Goal: Task Accomplishment & Management: Use online tool/utility

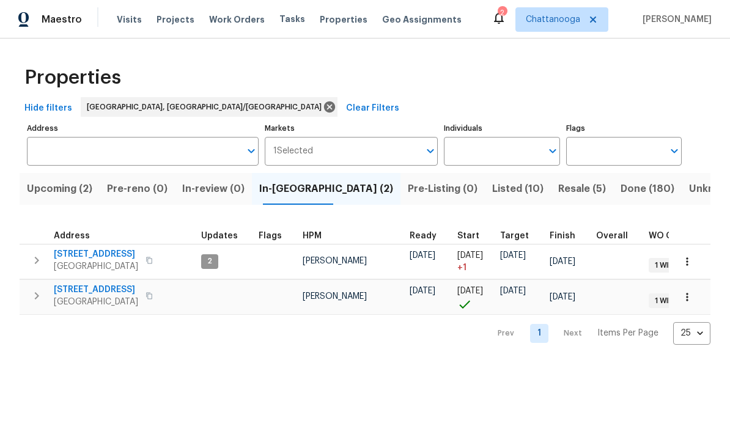
click at [492, 193] on span "Listed (10)" at bounding box center [517, 188] width 51 height 17
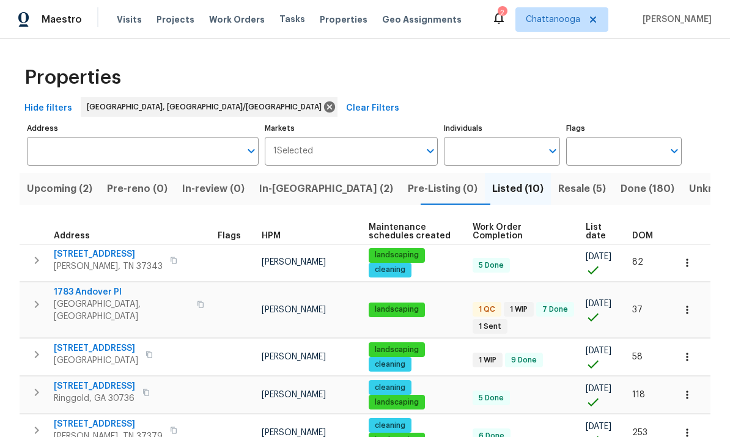
click at [95, 295] on span "1783 Andover Pl" at bounding box center [122, 292] width 136 height 12
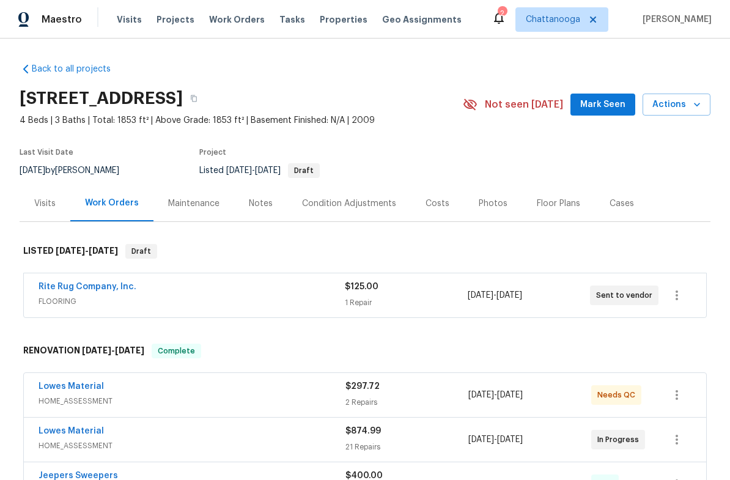
click at [683, 110] on span "Actions" at bounding box center [676, 104] width 48 height 15
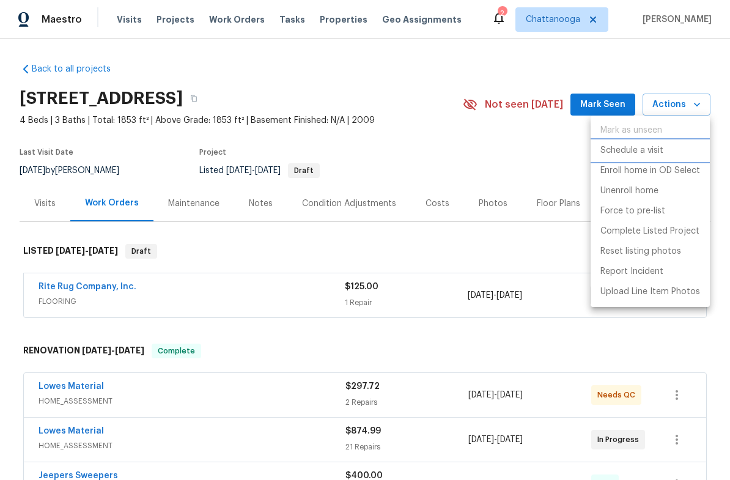
click at [648, 154] on p "Schedule a visit" at bounding box center [631, 150] width 63 height 13
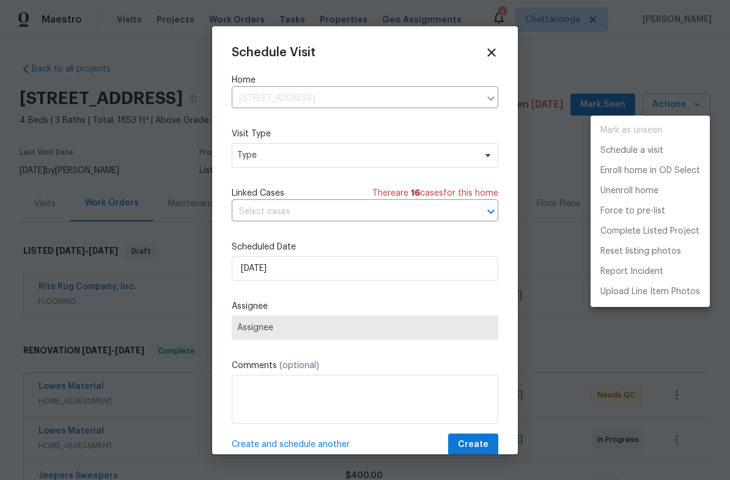
click at [482, 144] on div at bounding box center [365, 240] width 730 height 480
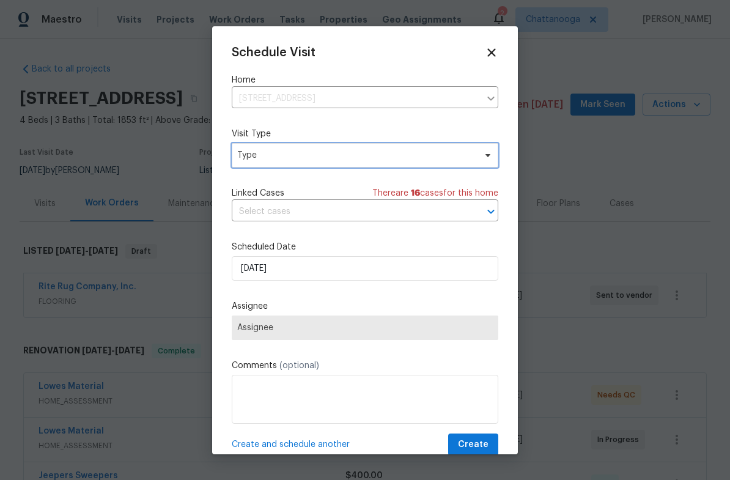
click at [472, 154] on span "Type" at bounding box center [356, 155] width 238 height 12
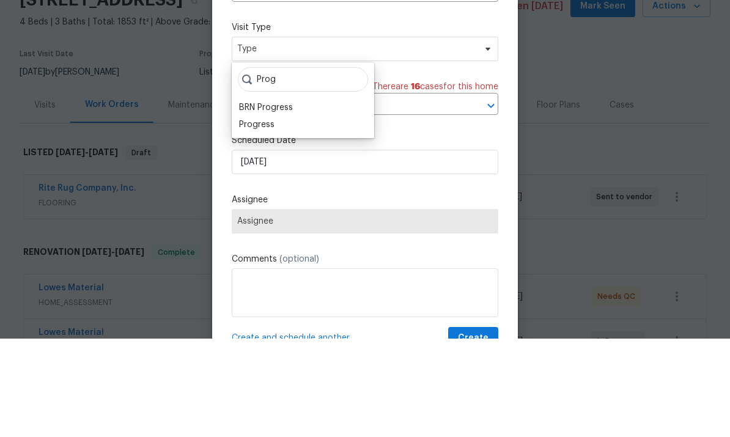
type input "Prog"
click at [272, 217] on div "Progress" at bounding box center [256, 223] width 35 height 12
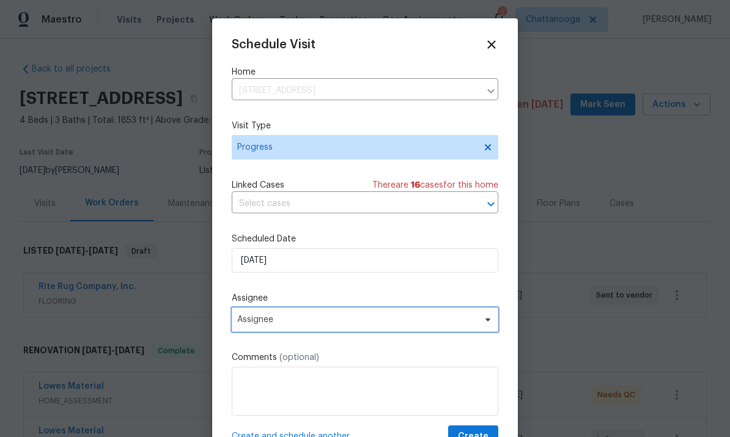
click at [483, 321] on icon at bounding box center [488, 320] width 10 height 10
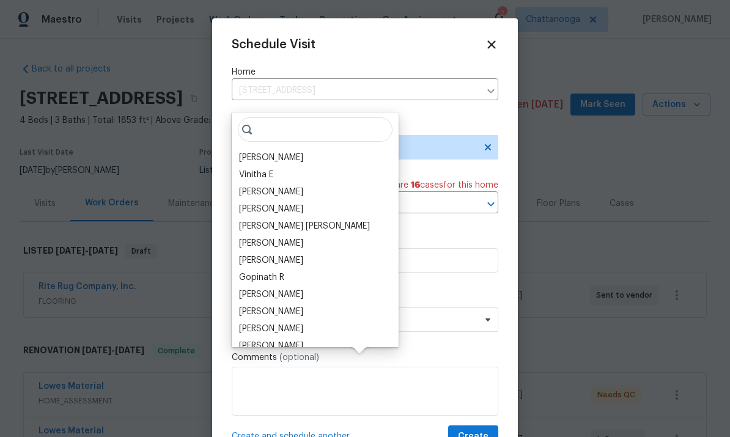
click at [300, 149] on div "[PERSON_NAME]" at bounding box center [315, 157] width 160 height 17
click at [265, 152] on div "[PERSON_NAME]" at bounding box center [271, 158] width 64 height 12
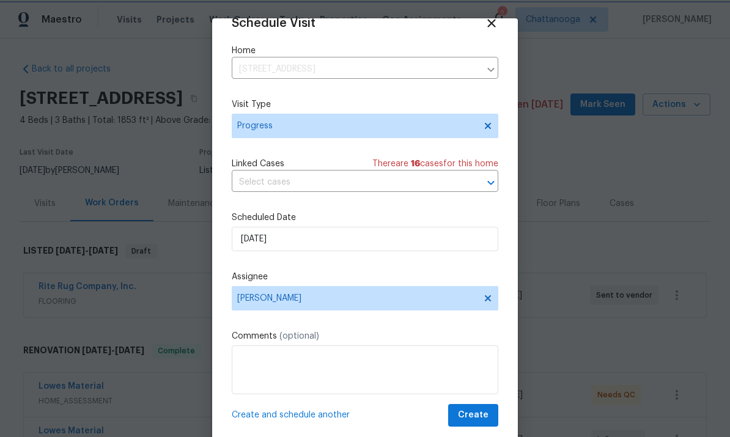
scroll to position [24, 0]
click at [476, 415] on span "Create" at bounding box center [473, 415] width 31 height 15
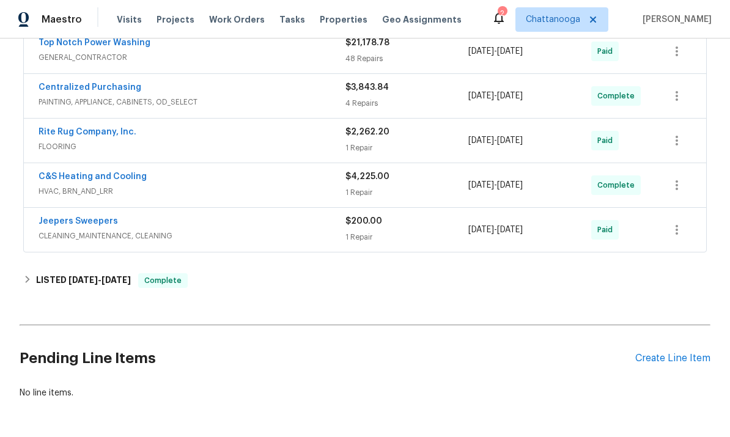
scroll to position [476, 0]
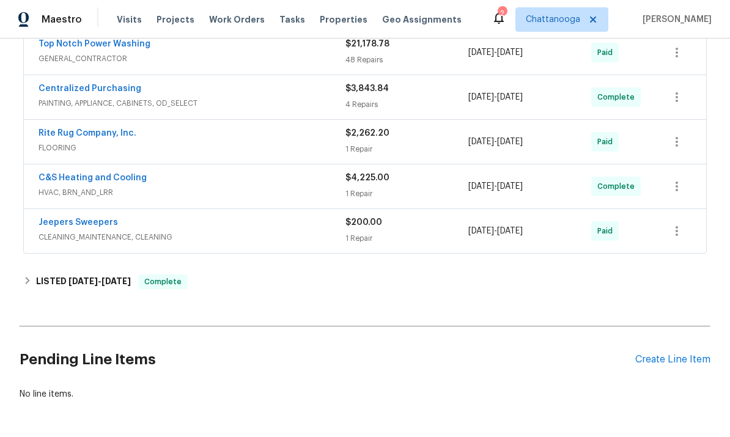
click at [694, 354] on div "Create Line Item" at bounding box center [672, 360] width 75 height 12
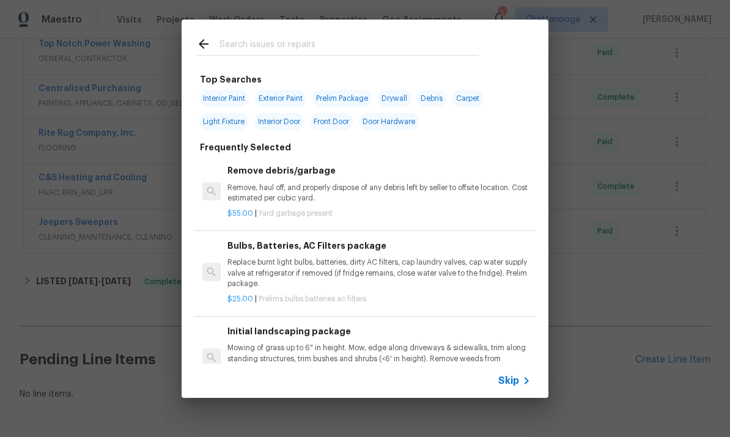
click at [263, 48] on input "text" at bounding box center [348, 46] width 259 height 18
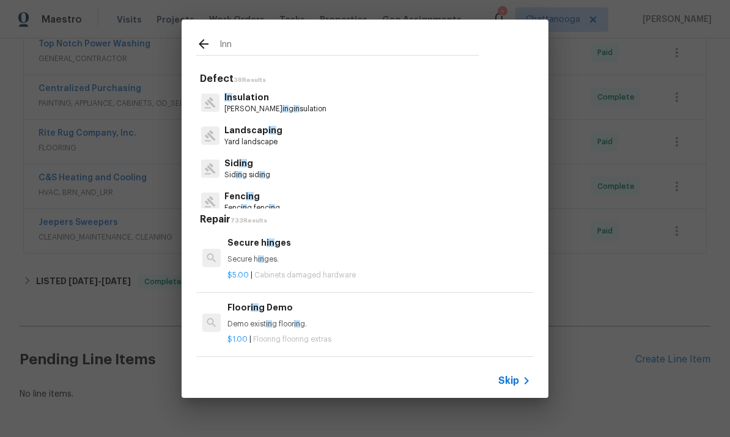
type input "Inni"
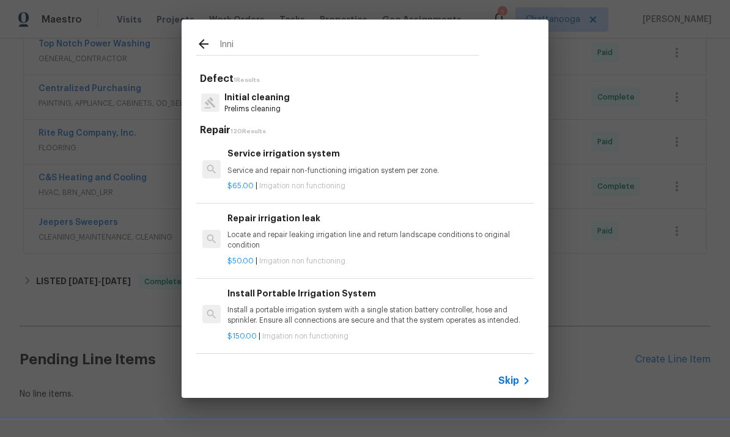
click at [264, 106] on p "Prelims cleaning" at bounding box center [256, 109] width 65 height 10
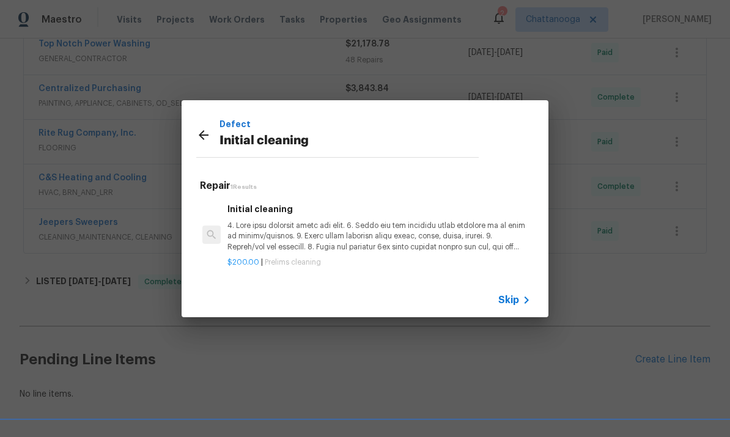
click at [332, 238] on p at bounding box center [378, 236] width 303 height 31
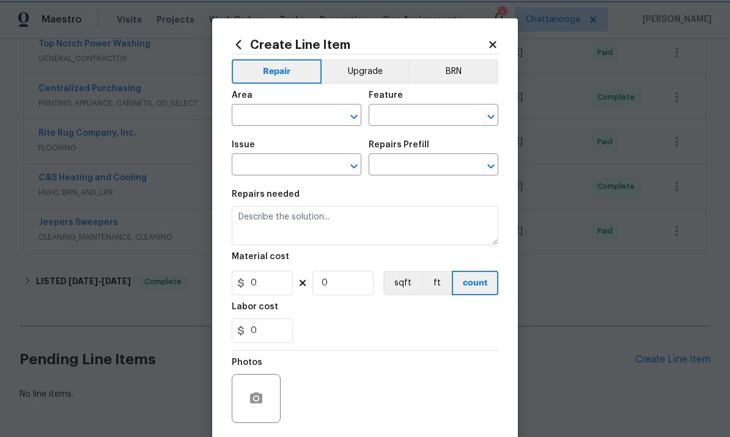
type input "Home Readiness Packages"
type input "Initial cleaning"
type input "Initial cleaning $200.00"
type textarea "1. Wipe down exterior doors and trim. 2. Clean out all exterior light fixtures …"
type input "200"
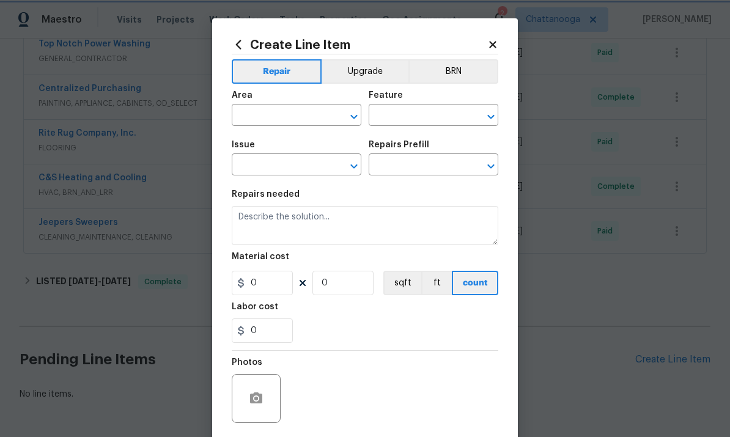
type input "1"
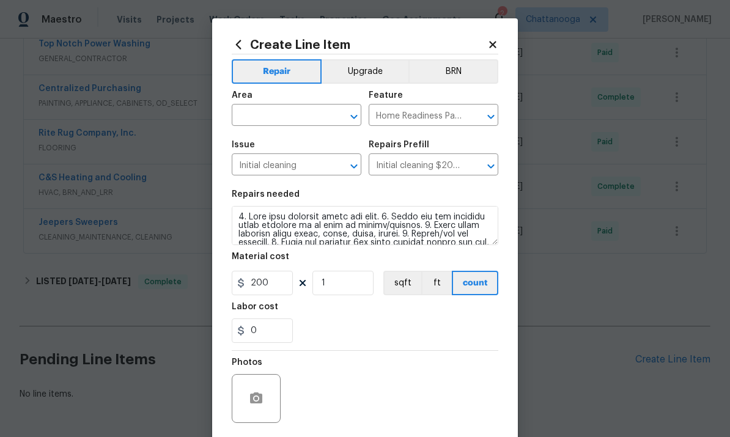
click at [235, 110] on input "text" at bounding box center [279, 116] width 95 height 19
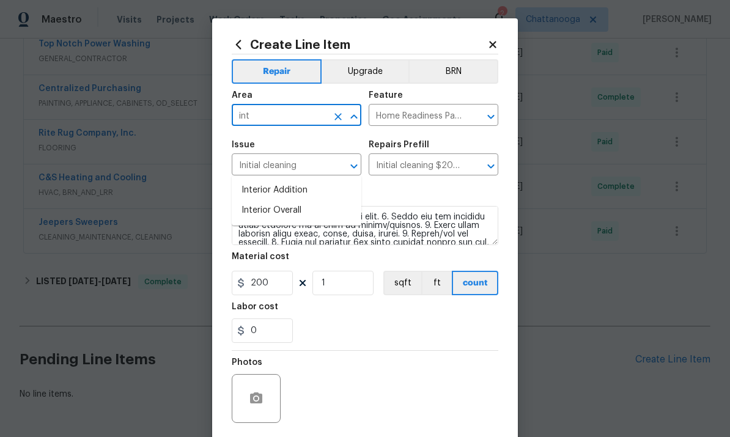
click at [263, 200] on li "Interior Overall" at bounding box center [297, 210] width 130 height 20
type input "Interior Overall"
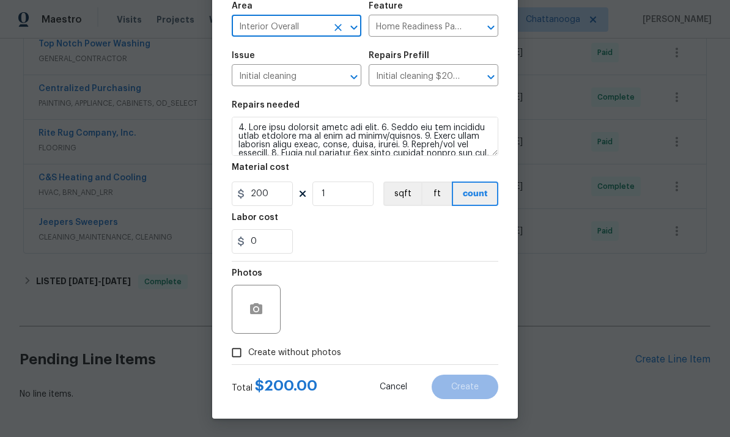
scroll to position [92, 0]
click at [318, 352] on span "Create without photos" at bounding box center [294, 353] width 93 height 13
click at [248, 352] on input "Create without photos" at bounding box center [236, 352] width 23 height 23
checkbox input "true"
click at [360, 308] on textarea at bounding box center [394, 309] width 208 height 49
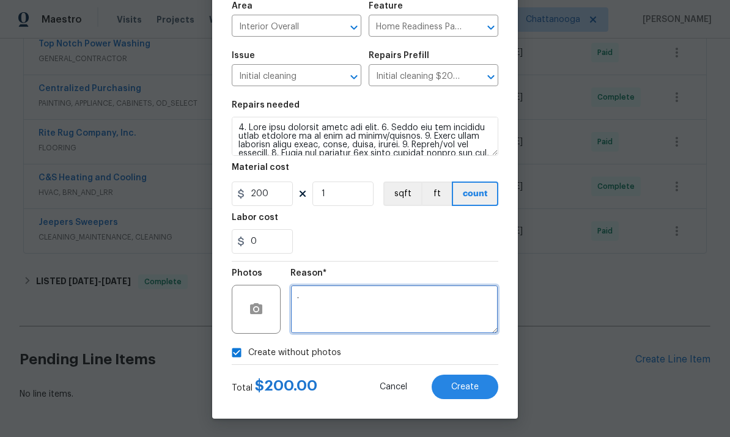
type textarea "."
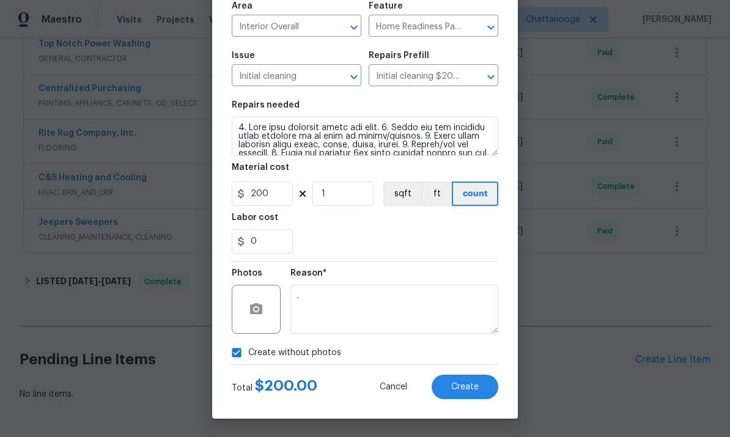
click at [434, 272] on div "Reason*" at bounding box center [394, 277] width 208 height 16
click at [455, 389] on span "Create" at bounding box center [465, 387] width 28 height 9
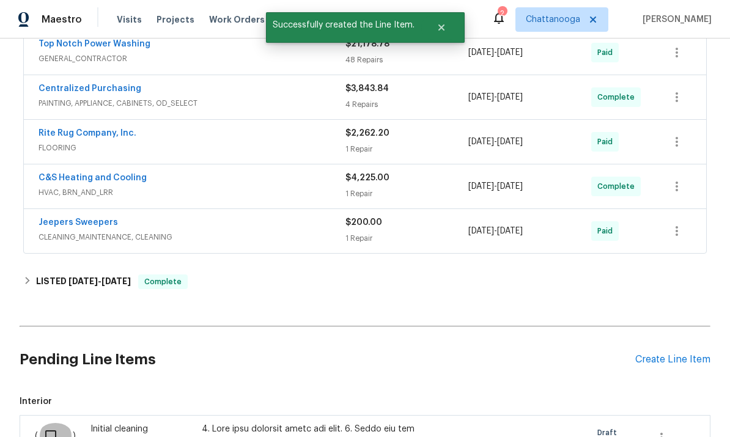
click at [55, 423] on input "checkbox" at bounding box center [55, 436] width 35 height 26
checkbox input "true"
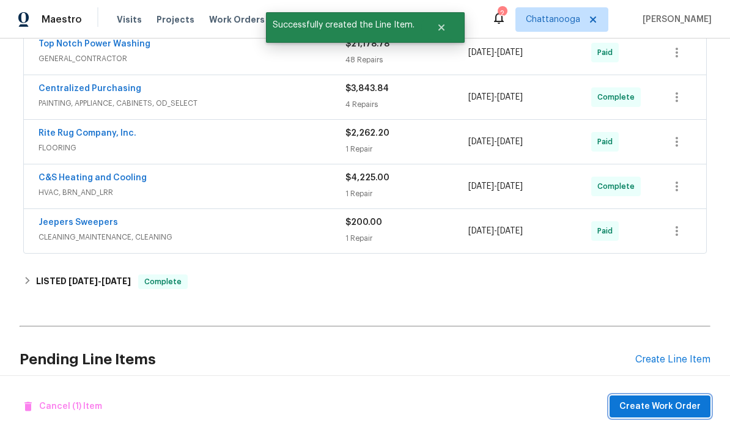
click at [687, 409] on span "Create Work Order" at bounding box center [659, 406] width 81 height 15
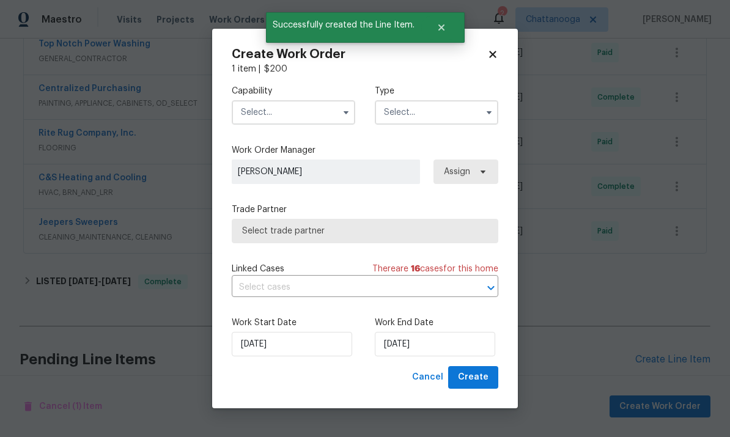
click at [290, 112] on input "text" at bounding box center [293, 112] width 123 height 24
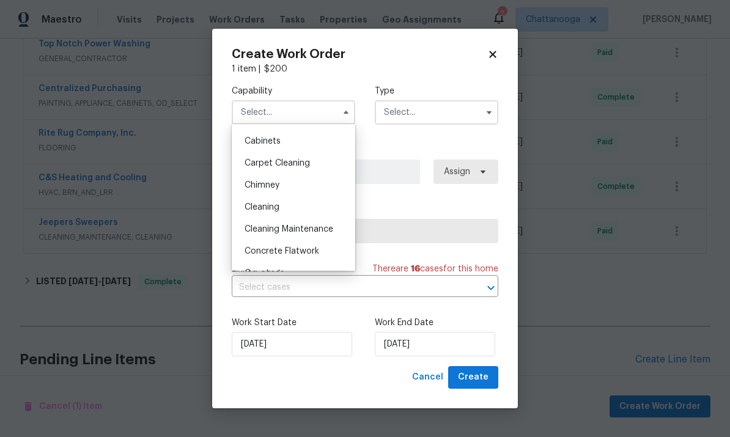
scroll to position [109, 0]
click at [292, 211] on div "Cleaning" at bounding box center [293, 205] width 117 height 22
type input "Cleaning"
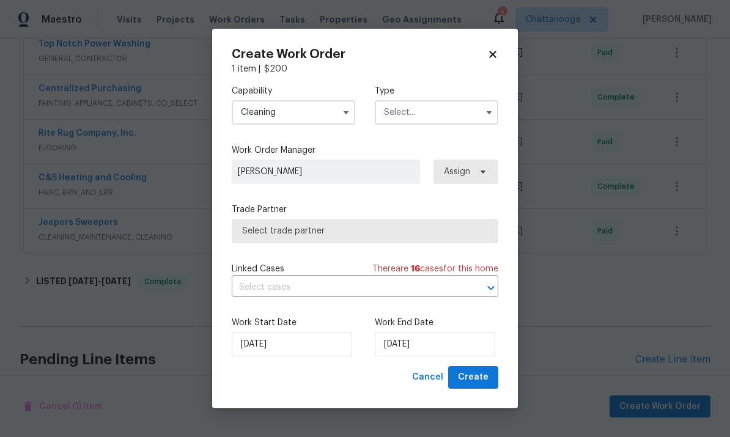
click at [427, 111] on input "text" at bounding box center [436, 112] width 123 height 24
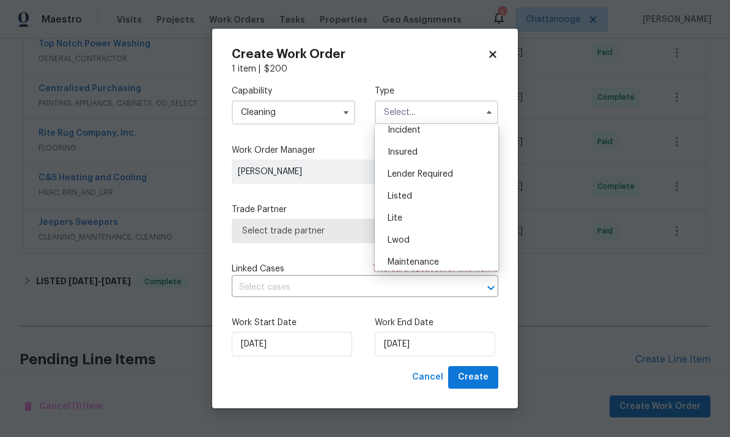
scroll to position [73, 0]
click at [437, 200] on div "Listed" at bounding box center [436, 197] width 117 height 22
type input "Listed"
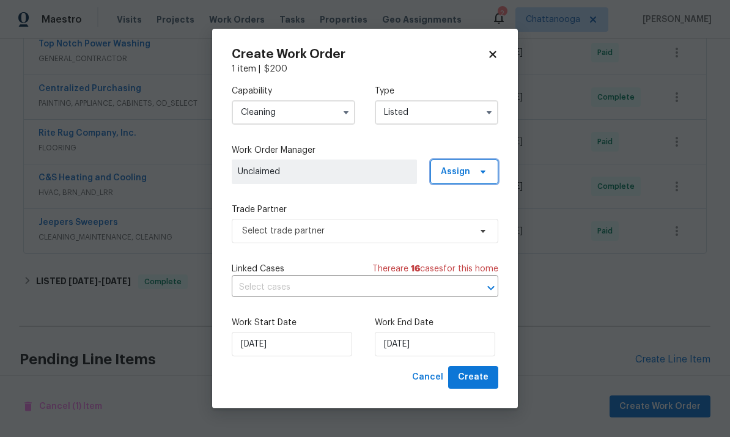
click at [481, 174] on icon at bounding box center [483, 172] width 10 height 10
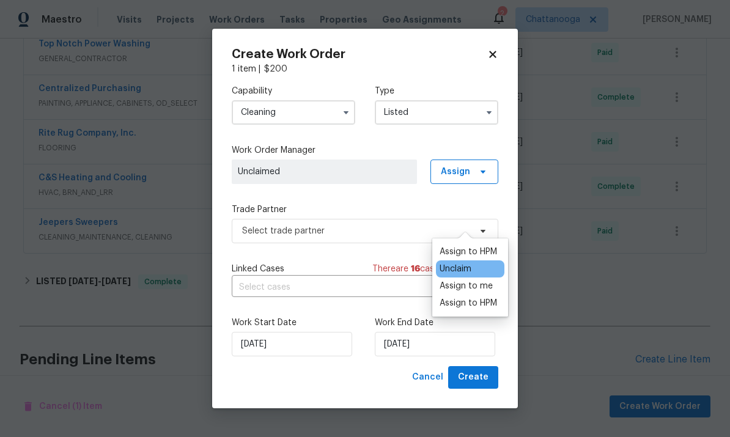
click at [473, 297] on div "Assign to HPM" at bounding box center [467, 303] width 57 height 12
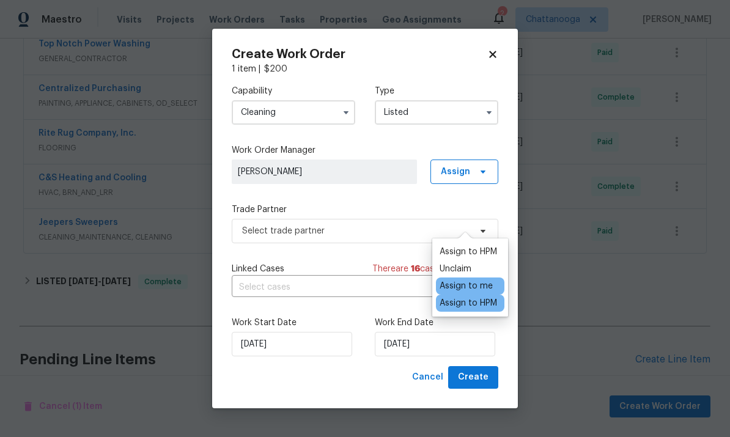
click at [368, 260] on div "Capability Cleaning Type Listed Work Order Manager Corey Nail Assign Trade Part…" at bounding box center [365, 220] width 266 height 291
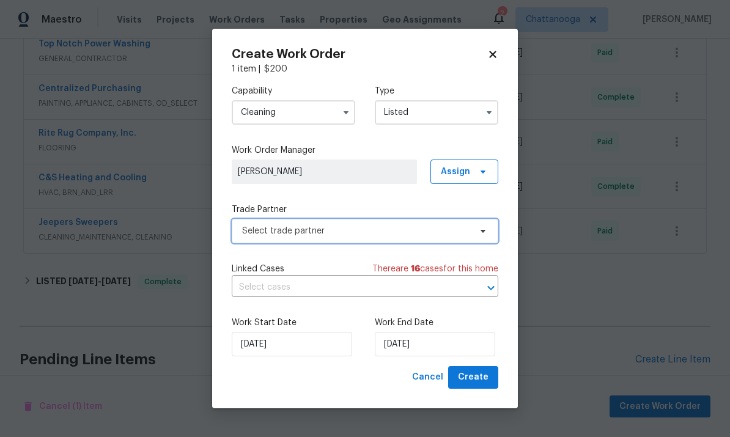
click at [380, 231] on span "Select trade partner" at bounding box center [356, 231] width 228 height 12
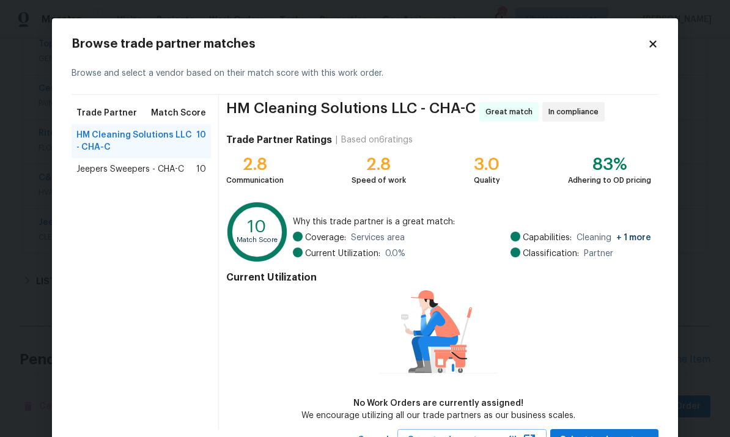
click at [95, 168] on span "Jeepers Sweepers - CHA-C" at bounding box center [130, 169] width 108 height 12
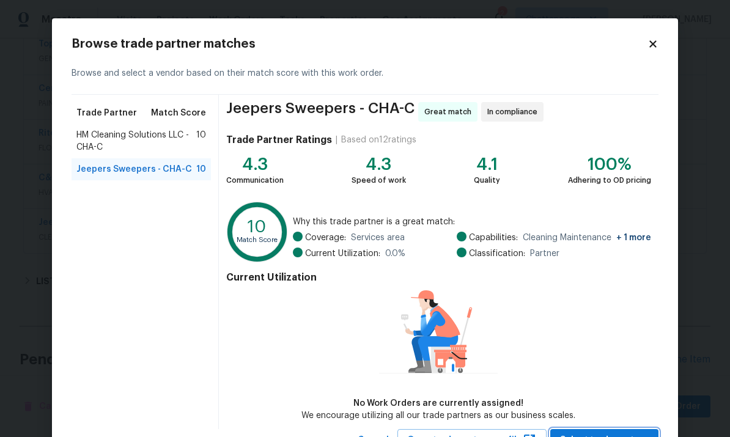
click at [624, 433] on span "Select trade partner" at bounding box center [604, 440] width 89 height 15
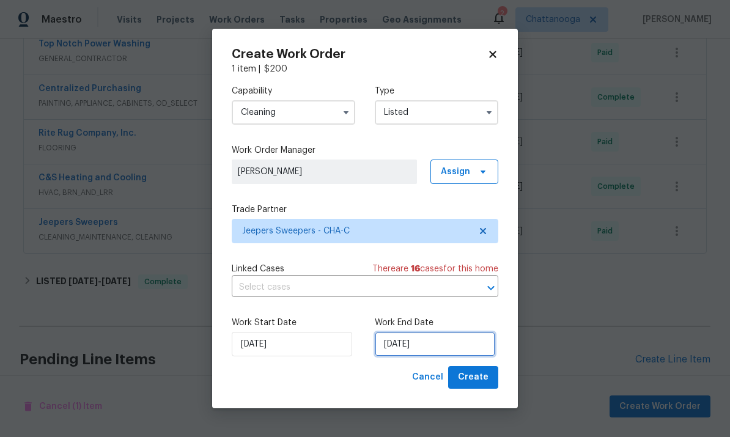
click at [443, 350] on input "[DATE]" at bounding box center [435, 344] width 120 height 24
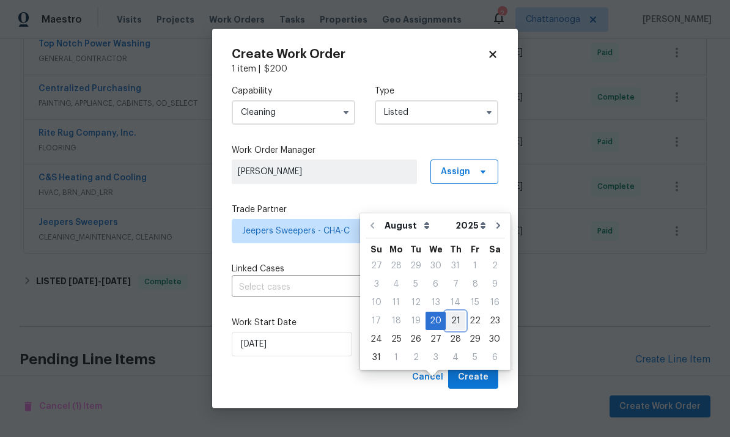
click at [446, 312] on div "21" at bounding box center [456, 320] width 20 height 17
type input "8/21/2025"
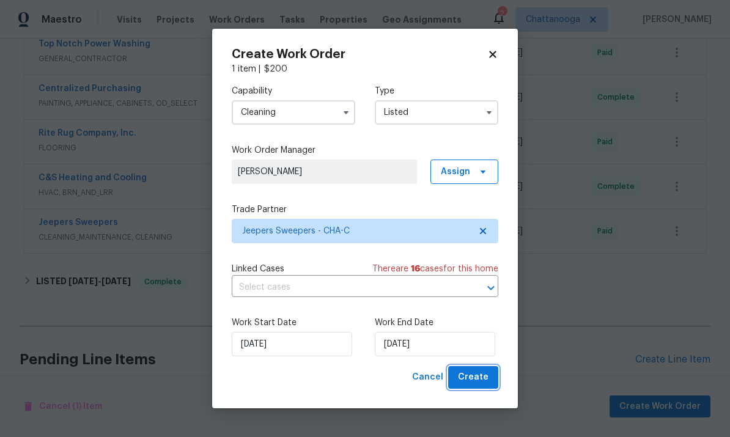
click at [479, 373] on span "Create" at bounding box center [473, 377] width 31 height 15
checkbox input "false"
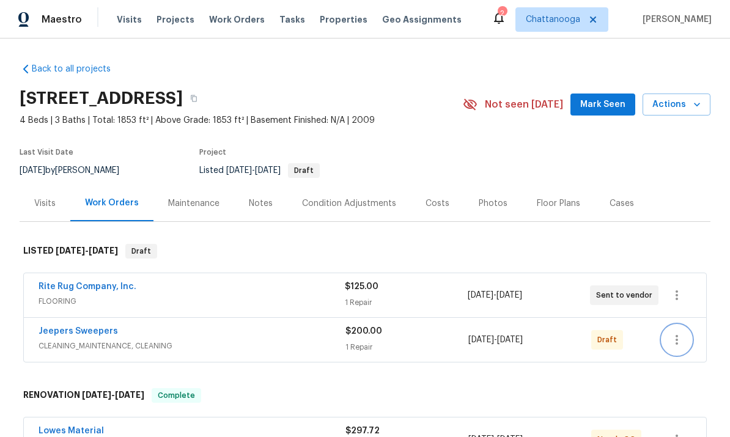
click at [681, 345] on icon "button" at bounding box center [676, 339] width 15 height 15
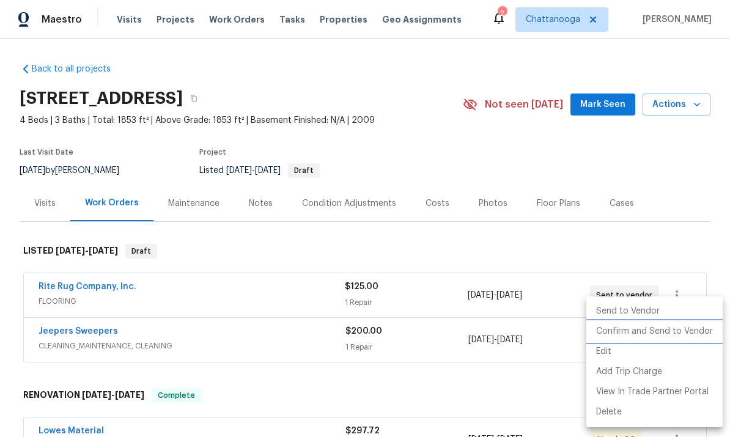
click at [690, 331] on li "Confirm and Send to Vendor" at bounding box center [654, 331] width 136 height 20
